Goal: Navigation & Orientation: Locate item on page

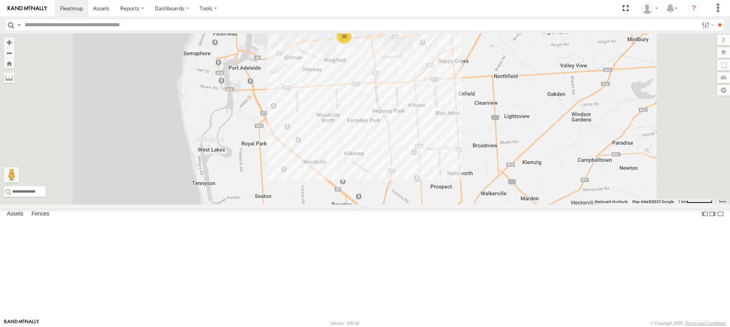
click at [352, 44] on div "10" at bounding box center [343, 36] width 15 height 15
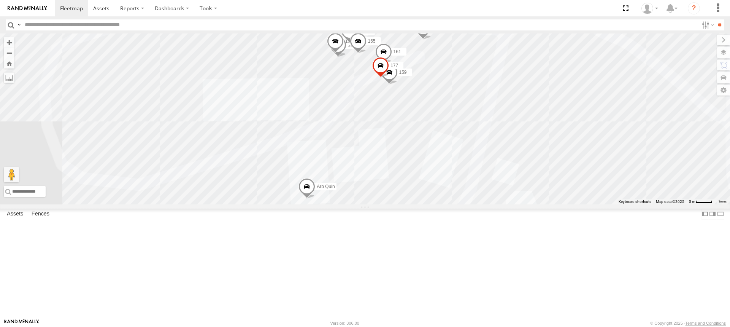
click at [431, 40] on span at bounding box center [423, 29] width 17 height 21
click at [376, 44] on span "165" at bounding box center [372, 40] width 8 height 5
click at [444, 116] on div "153 391 167 166 178 169 161 137 177 159 164 176 165 Arb Quin 165 JCS [PERSON_NA…" at bounding box center [365, 118] width 730 height 171
click at [433, 126] on div "153 391 167 166 178 169 161 137 177 159 164 176 165 Arb [PERSON_NAME] 10" at bounding box center [365, 118] width 730 height 171
click at [389, 78] on span at bounding box center [380, 67] width 17 height 21
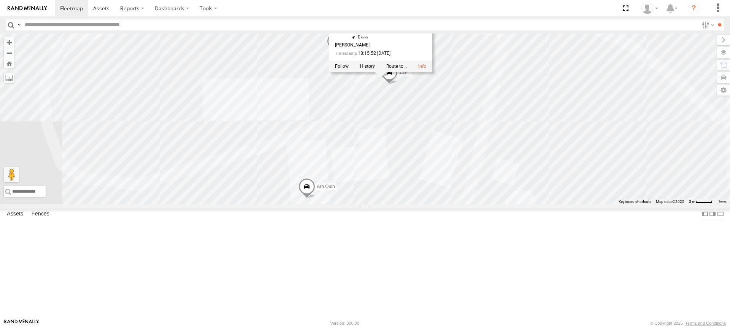
click at [420, 162] on div "153 391 167 166 178 169 161 137 177 159 164 176 165 Arb Quin 177 JCS [PERSON_NA…" at bounding box center [365, 118] width 730 height 171
